Goal: Transaction & Acquisition: Purchase product/service

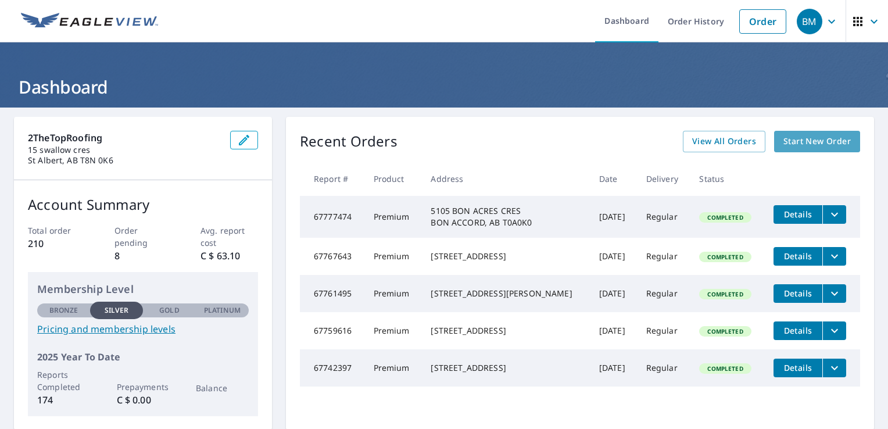
click at [793, 140] on span "Start New Order" at bounding box center [817, 141] width 67 height 15
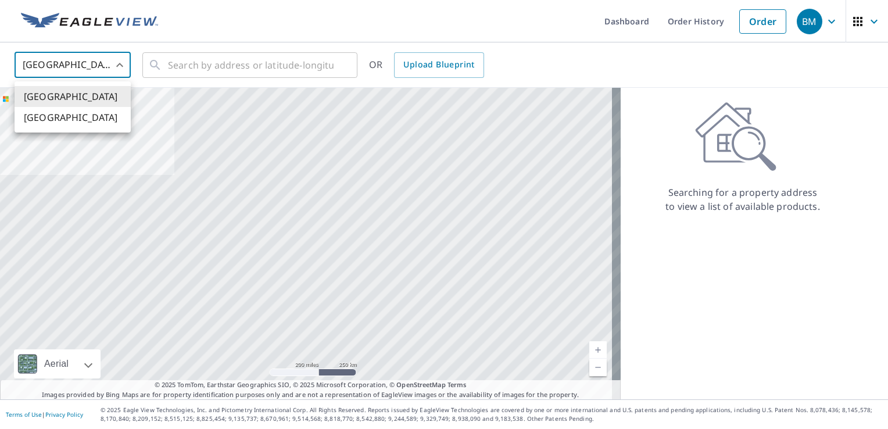
click at [77, 56] on body "BM BM Dashboard Order History Order BM United States US ​ ​ OR Upload Blueprint…" at bounding box center [444, 214] width 888 height 429
click at [77, 117] on li "[GEOGRAPHIC_DATA]" at bounding box center [73, 117] width 116 height 21
type input "CA"
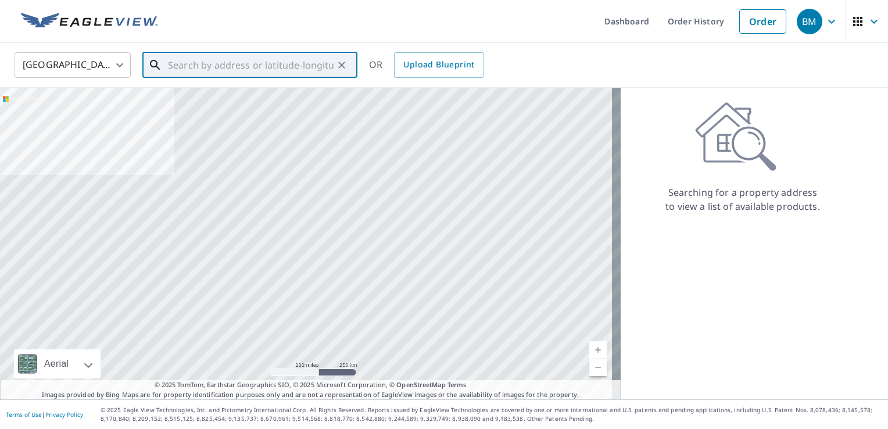
click at [184, 74] on input "text" at bounding box center [251, 65] width 166 height 33
paste input "[STREET_ADDRESS]"
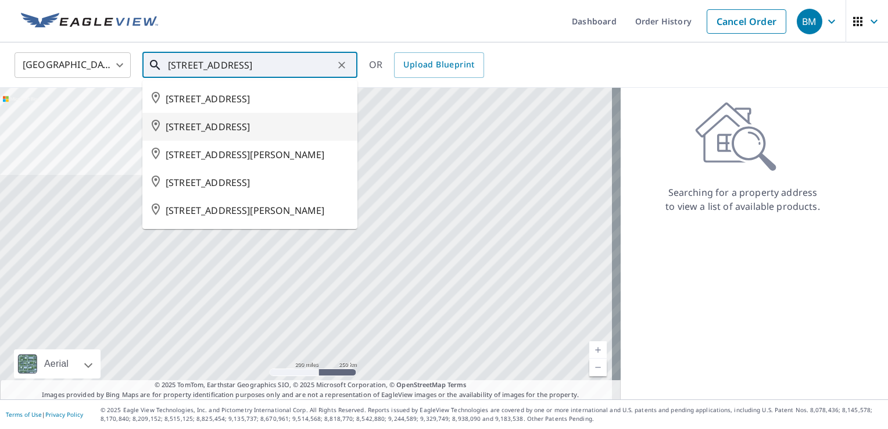
click at [244, 124] on span "[STREET_ADDRESS]" at bounding box center [257, 127] width 183 height 14
type input "[STREET_ADDRESS]"
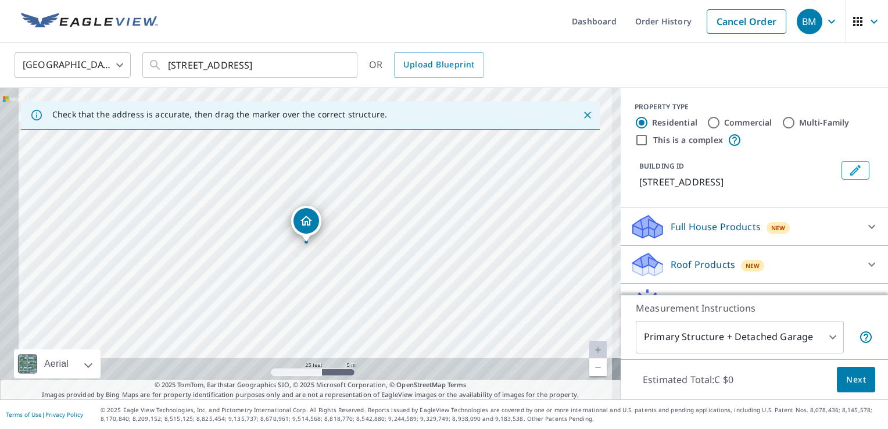
drag, startPoint x: 297, startPoint y: 255, endPoint x: 256, endPoint y: 192, distance: 75.1
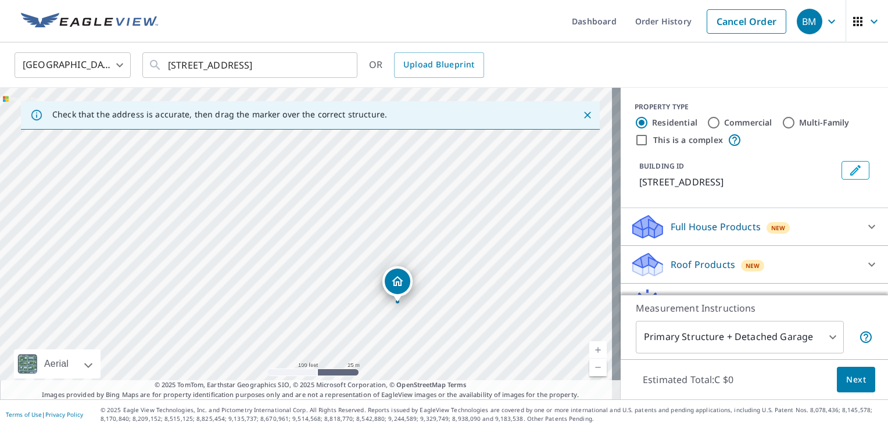
drag, startPoint x: 334, startPoint y: 253, endPoint x: 401, endPoint y: 281, distance: 72.4
click at [671, 264] on p "Roof Products" at bounding box center [703, 265] width 65 height 14
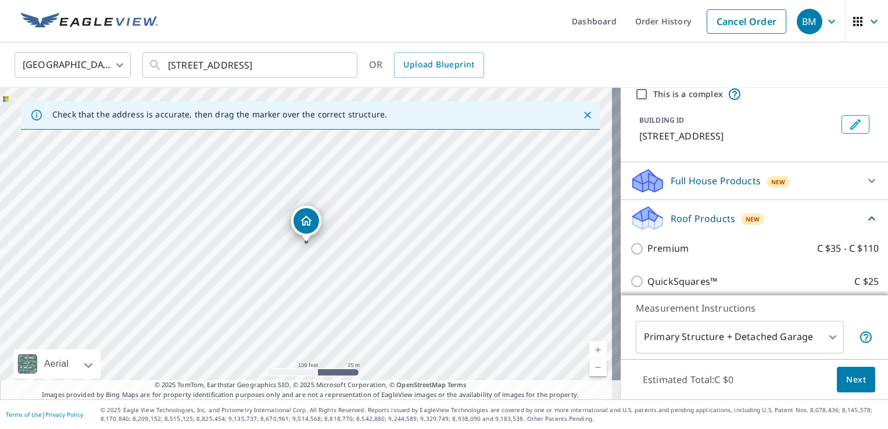
scroll to position [48, 0]
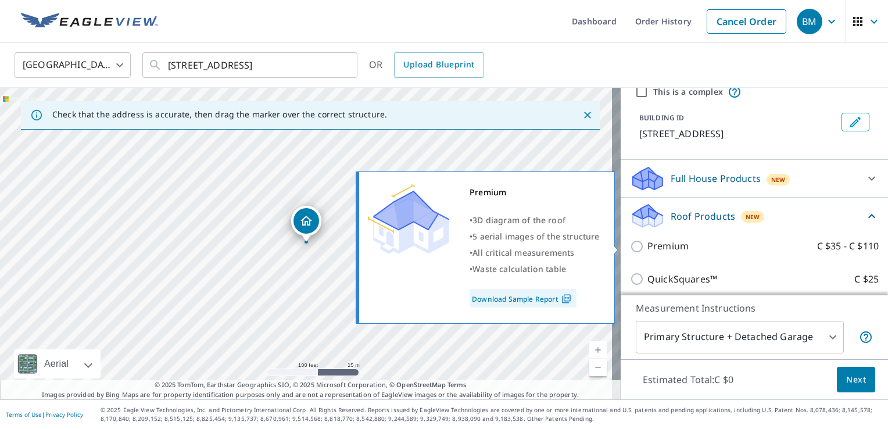
click at [653, 248] on p "Premium" at bounding box center [668, 246] width 41 height 15
click at [648, 248] on input "Premium C $35 - C $110" at bounding box center [638, 246] width 17 height 14
checkbox input "true"
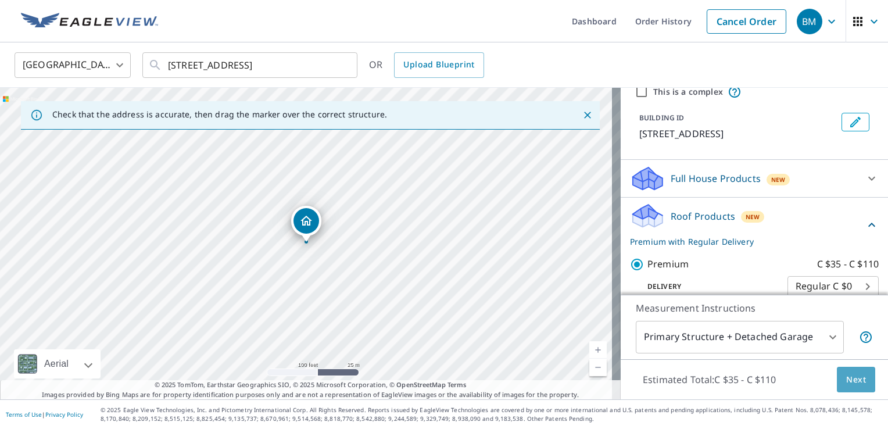
click at [849, 384] on span "Next" at bounding box center [856, 380] width 20 height 15
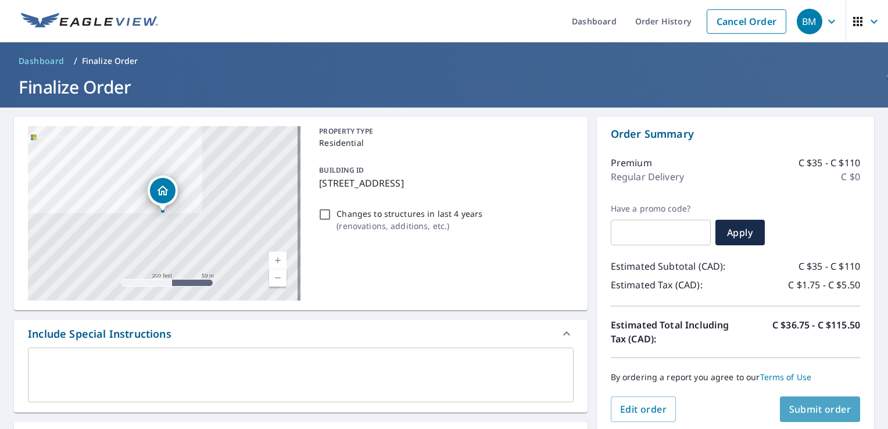
click at [809, 402] on button "Submit order" at bounding box center [820, 409] width 81 height 26
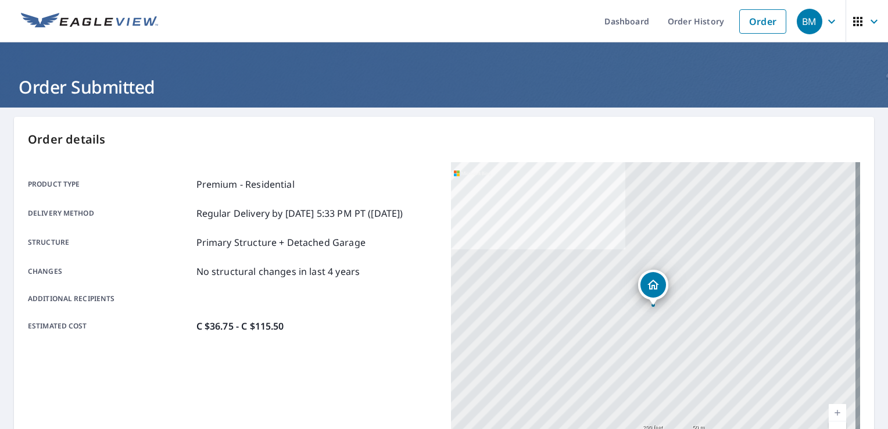
scroll to position [254, 0]
